Goal: Find specific page/section: Find specific page/section

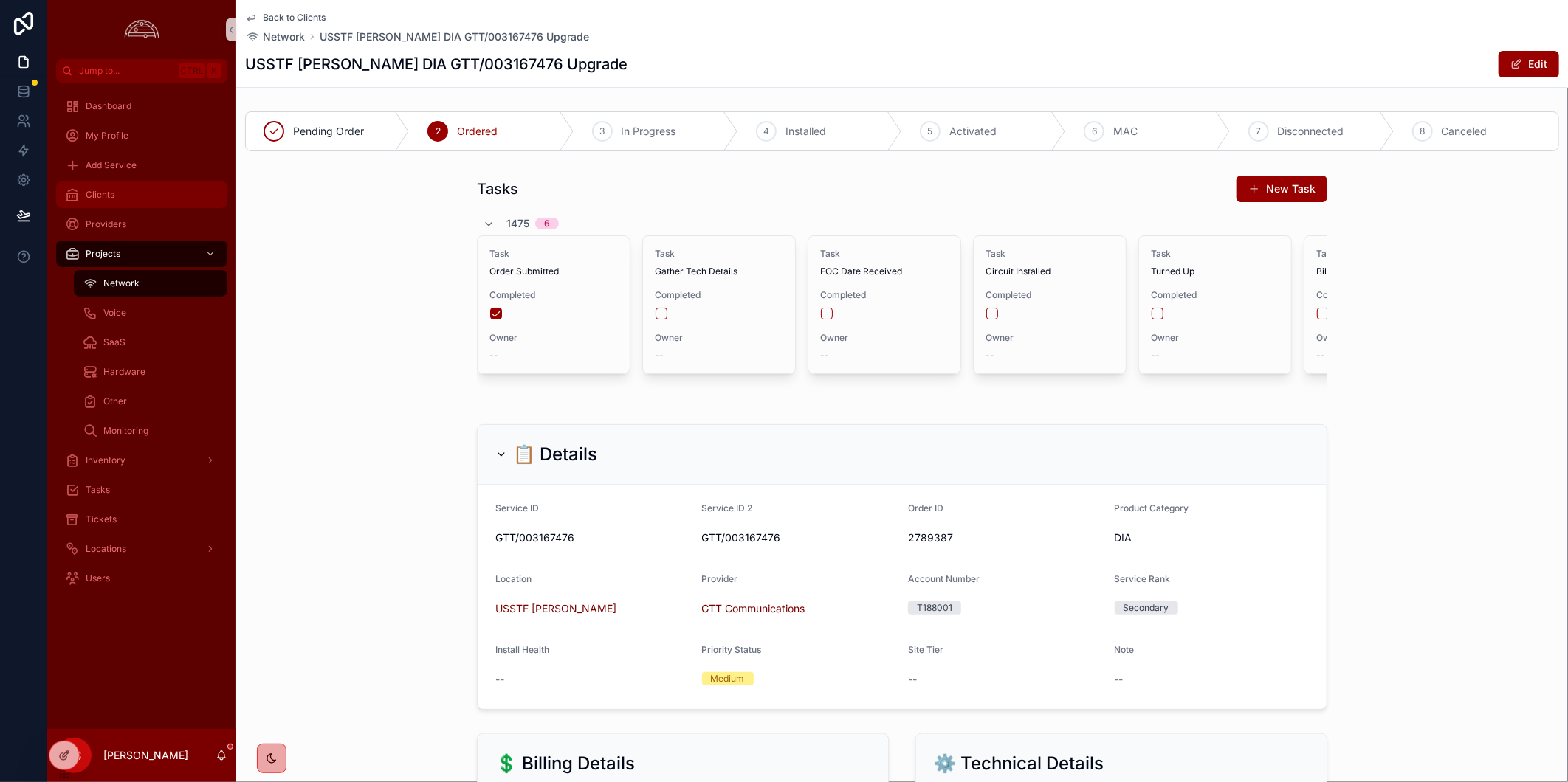
scroll to position [1411, 0]
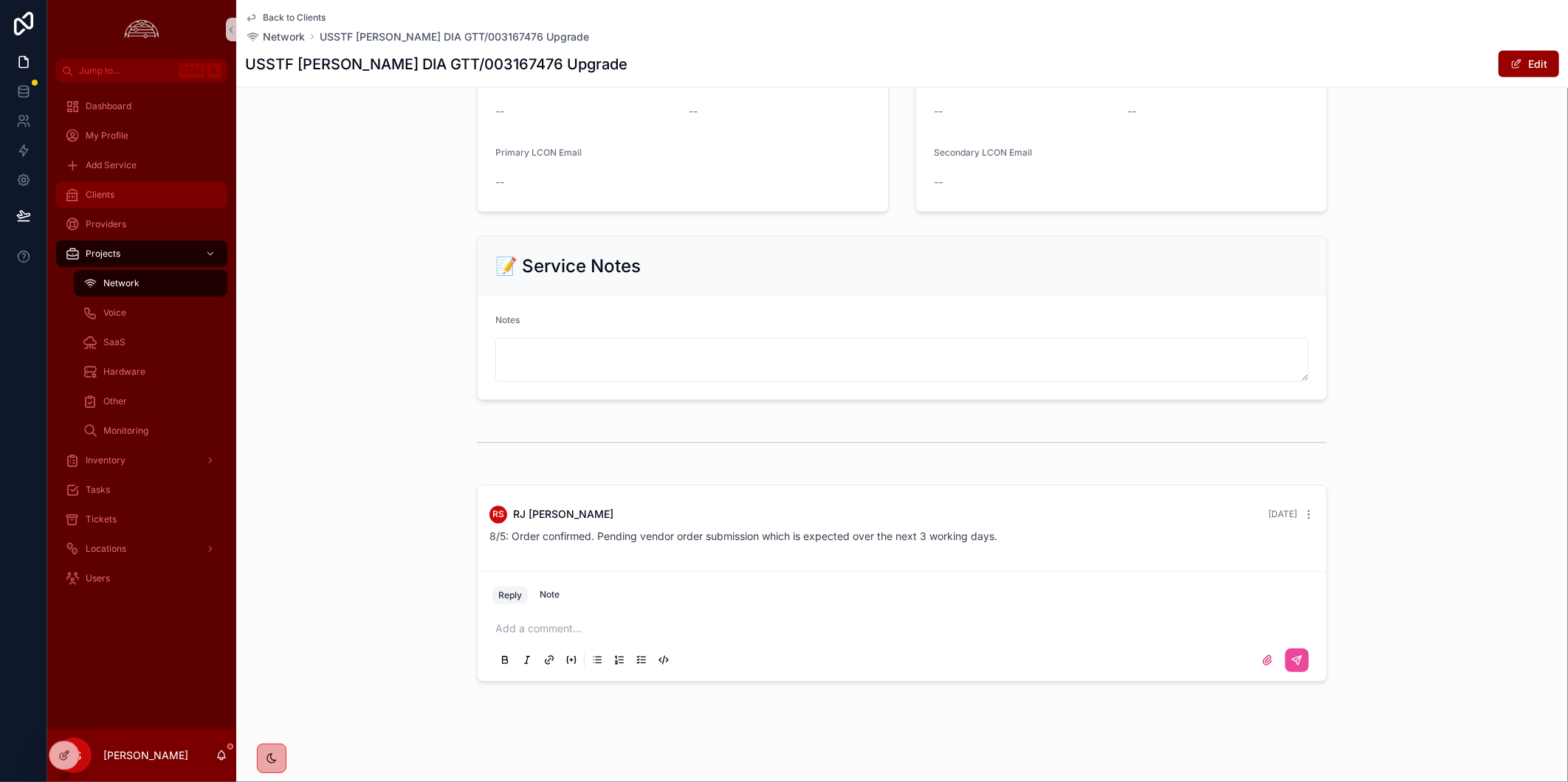
click at [161, 193] on div "Clients" at bounding box center [142, 194] width 153 height 23
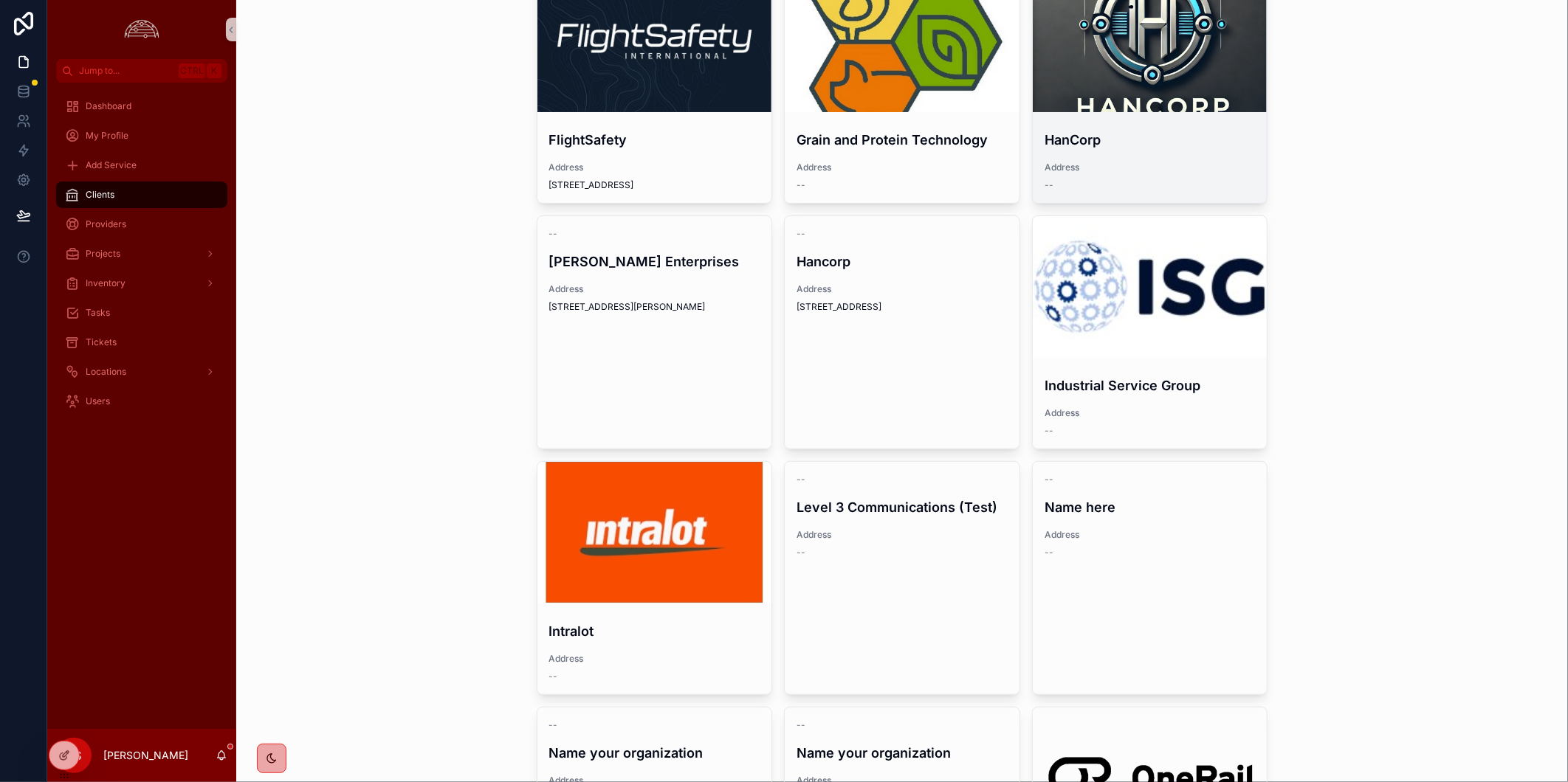
scroll to position [99, 0]
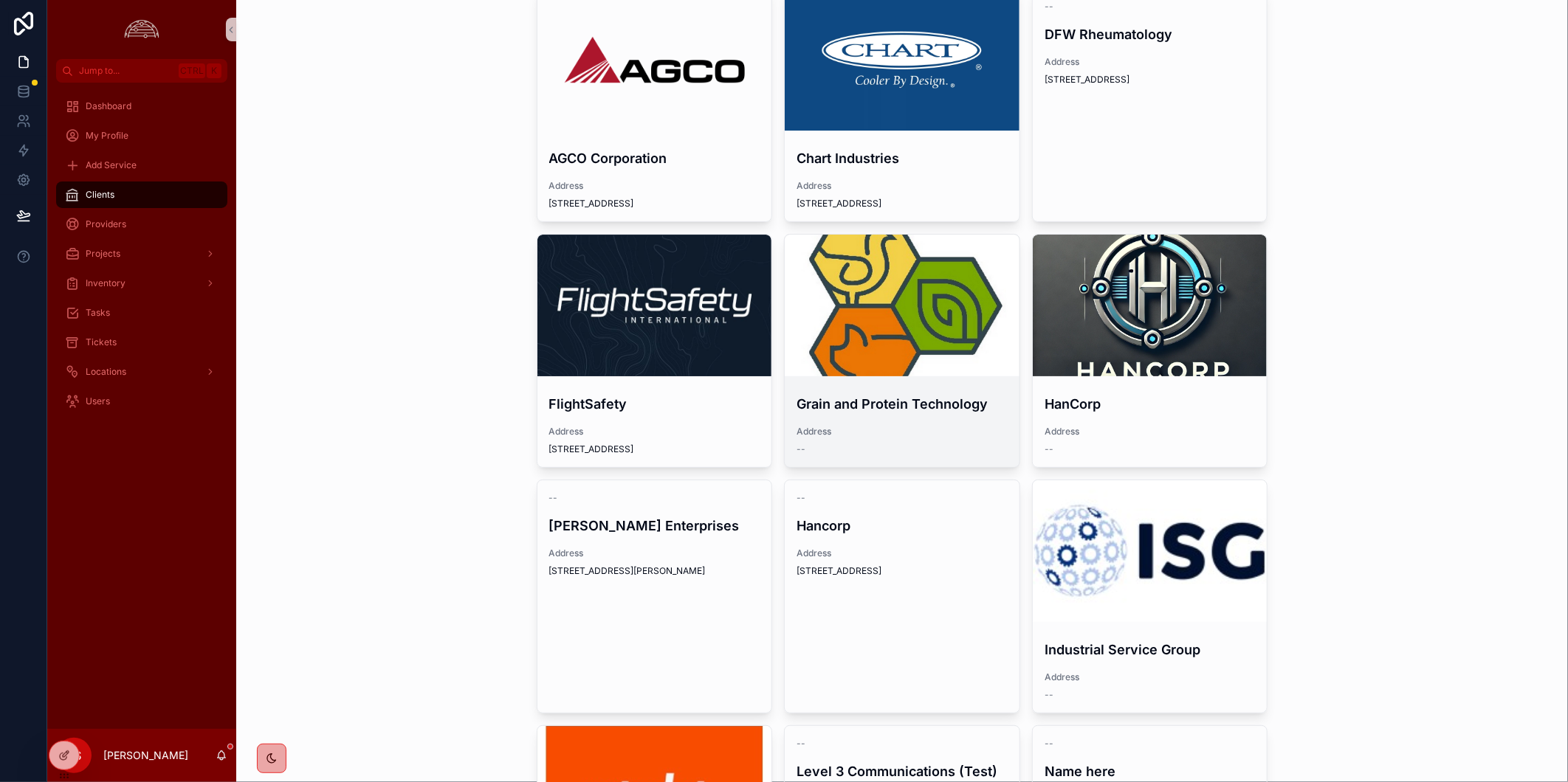
click at [928, 326] on div "scrollable content" at bounding box center [902, 305] width 235 height 142
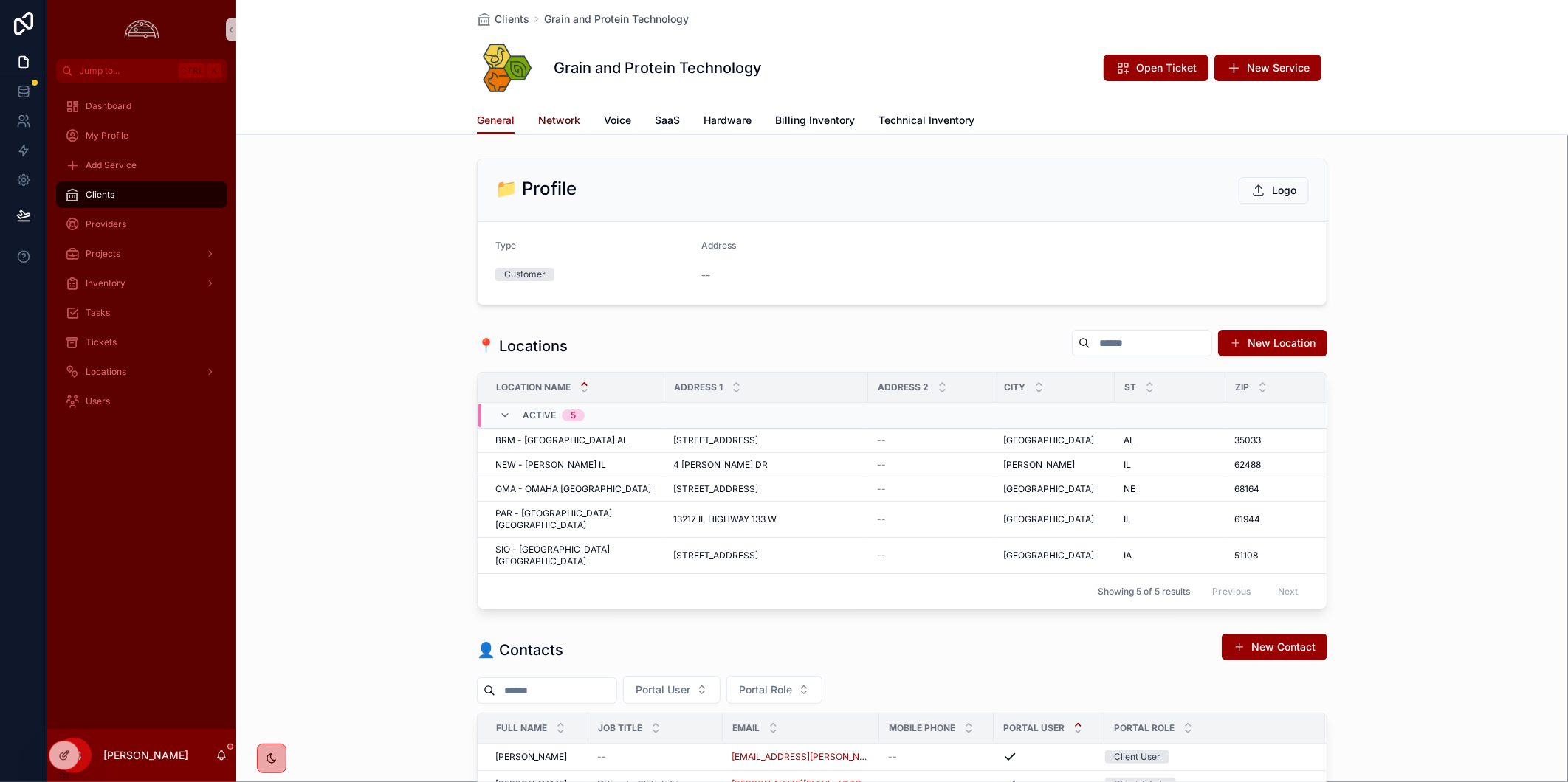
click at [548, 121] on span "Network" at bounding box center [558, 120] width 42 height 15
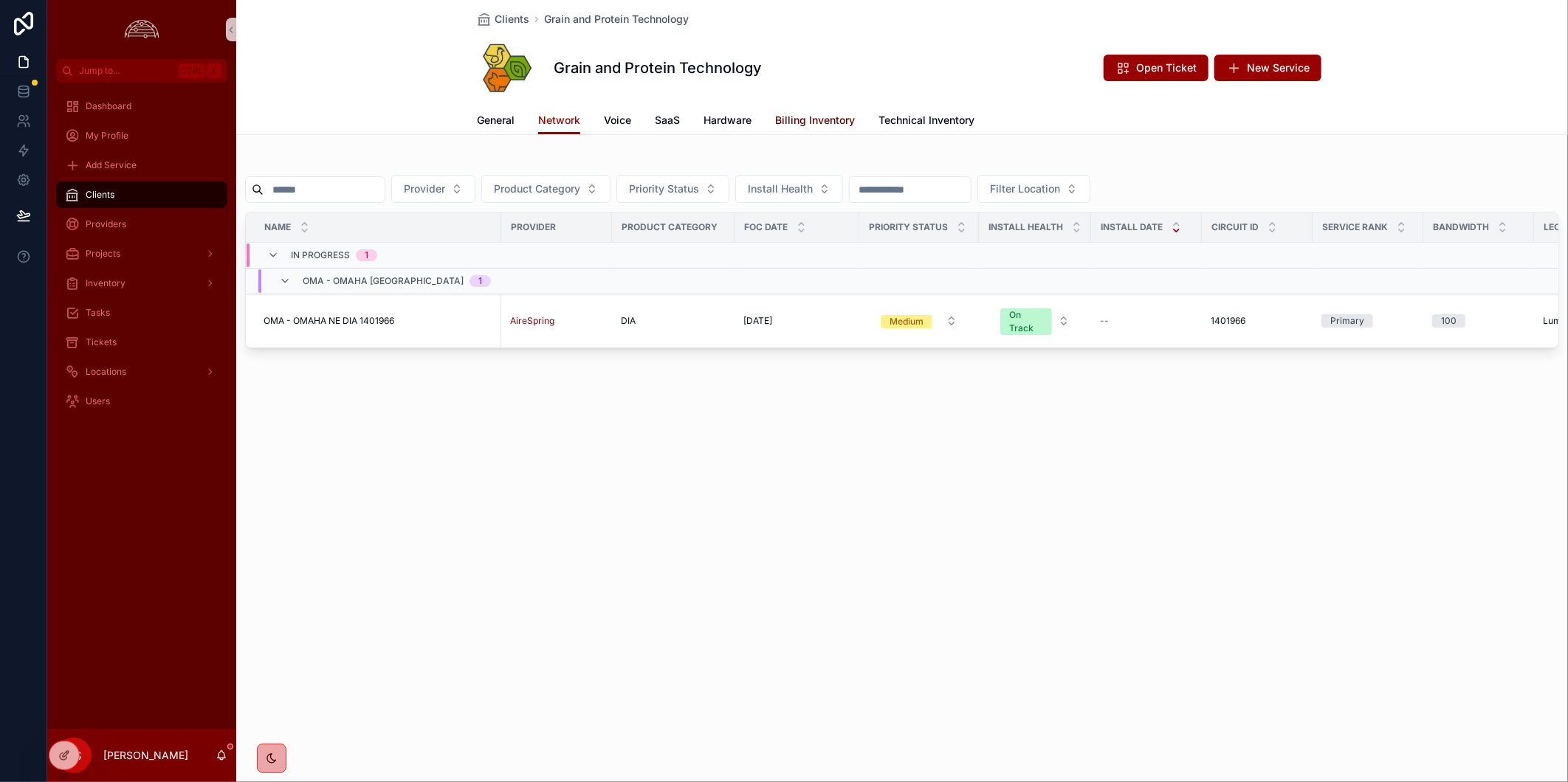
click at [790, 122] on span "Billing Inventory" at bounding box center [814, 120] width 79 height 15
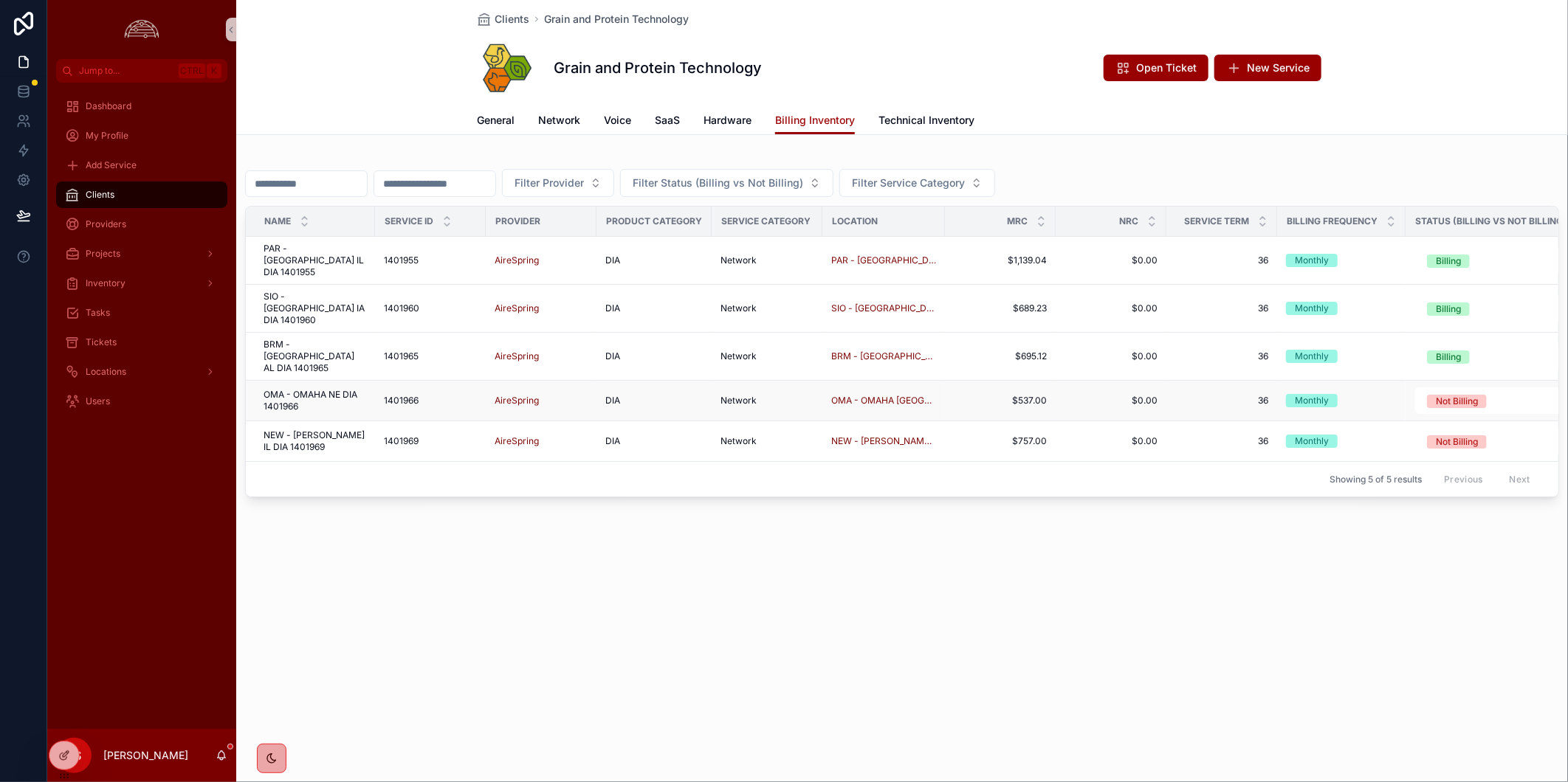
click at [303, 389] on span "OMA - OMAHA NE DIA 1401966" at bounding box center [314, 400] width 103 height 23
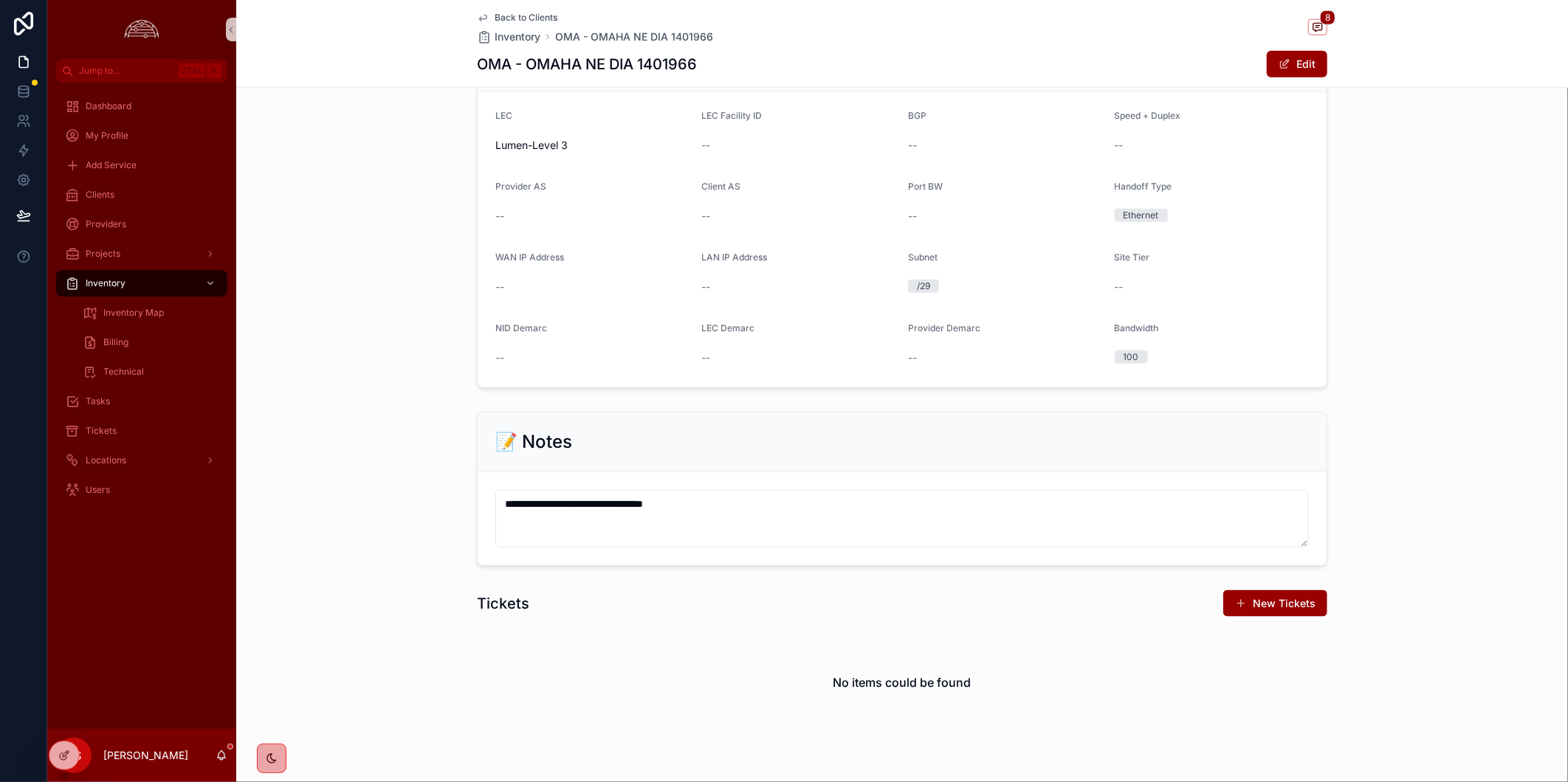
scroll to position [1000, 0]
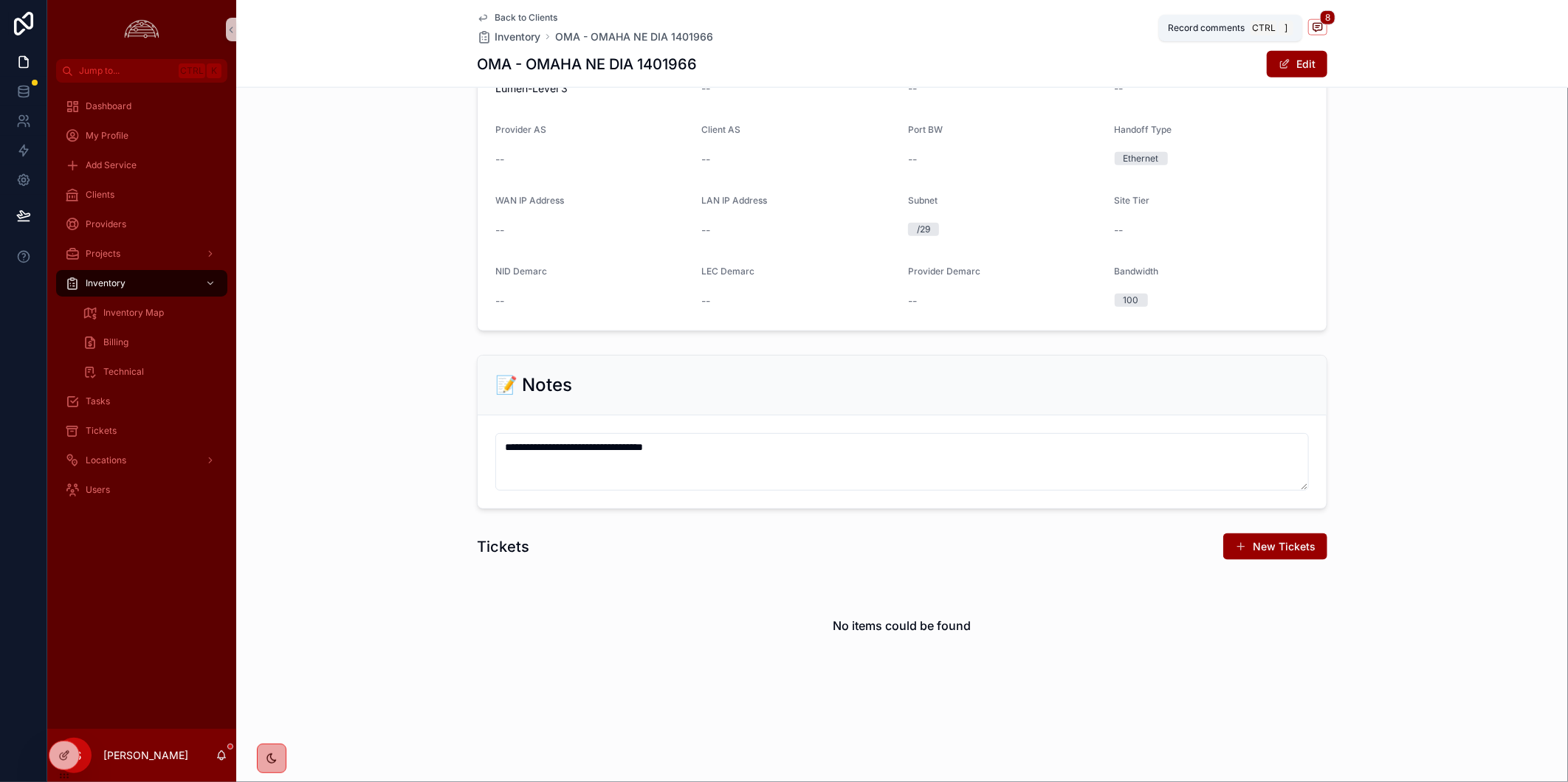
click at [1320, 23] on span "8" at bounding box center [1327, 18] width 15 height 15
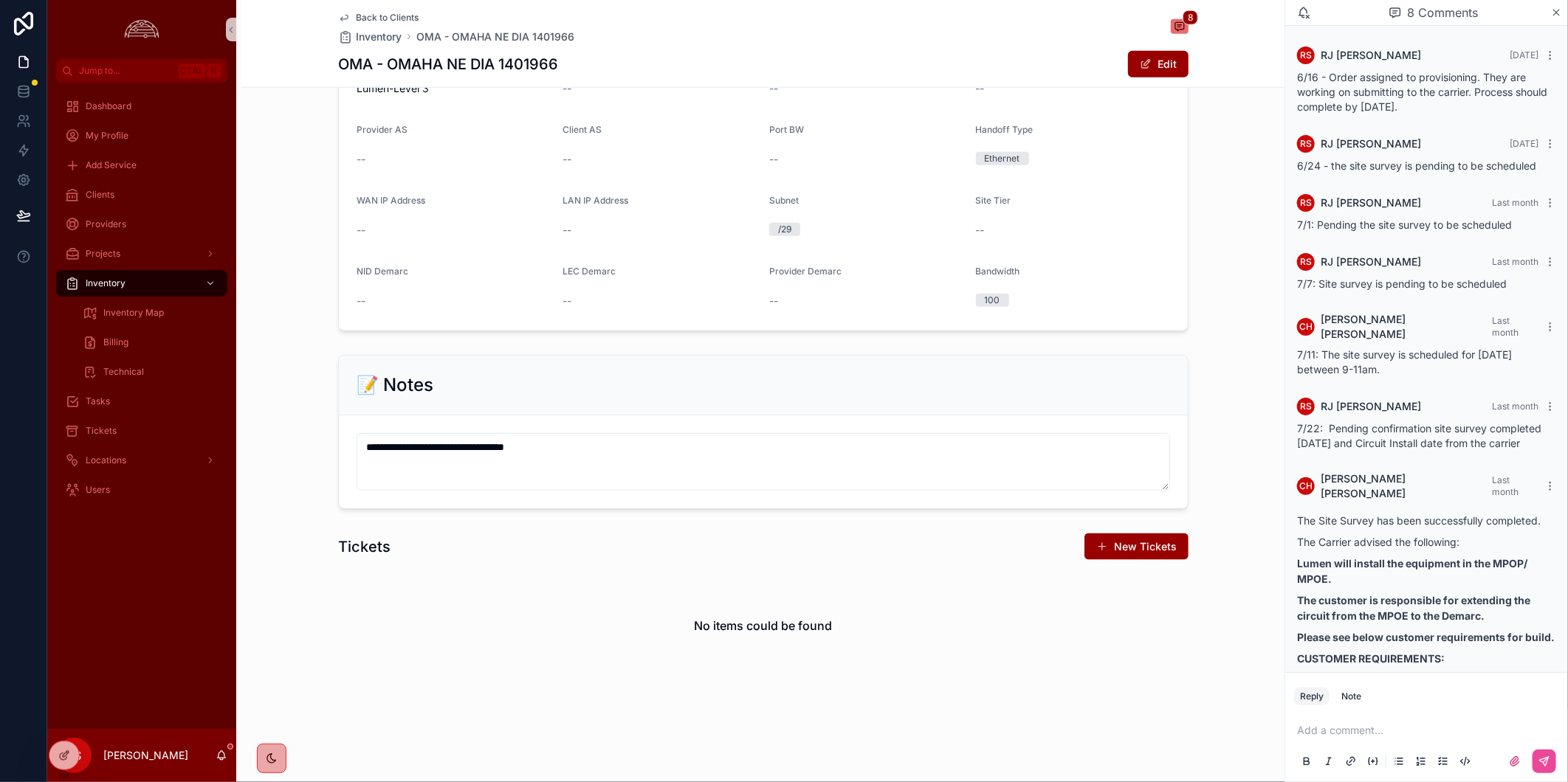
scroll to position [300, 0]
